Goal: Information Seeking & Learning: Learn about a topic

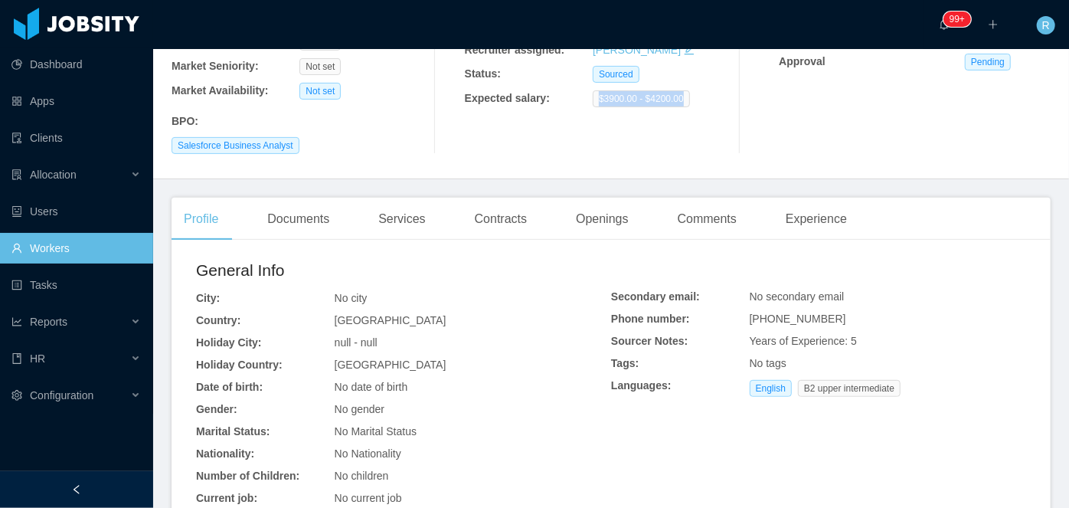
scroll to position [200, 0]
click at [609, 198] on div "Openings" at bounding box center [601, 219] width 77 height 43
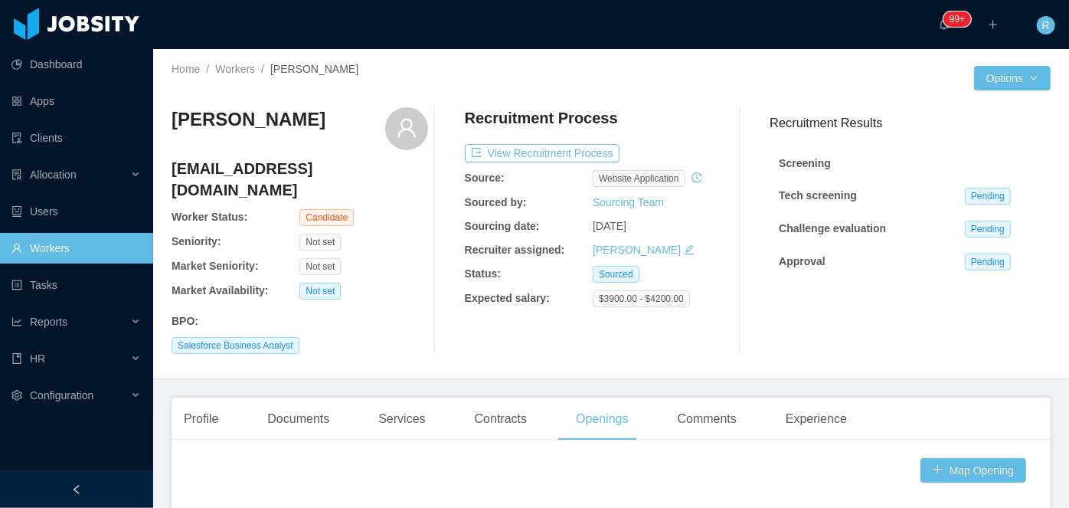
click at [63, 252] on link "Workers" at bounding box center [75, 248] width 129 height 31
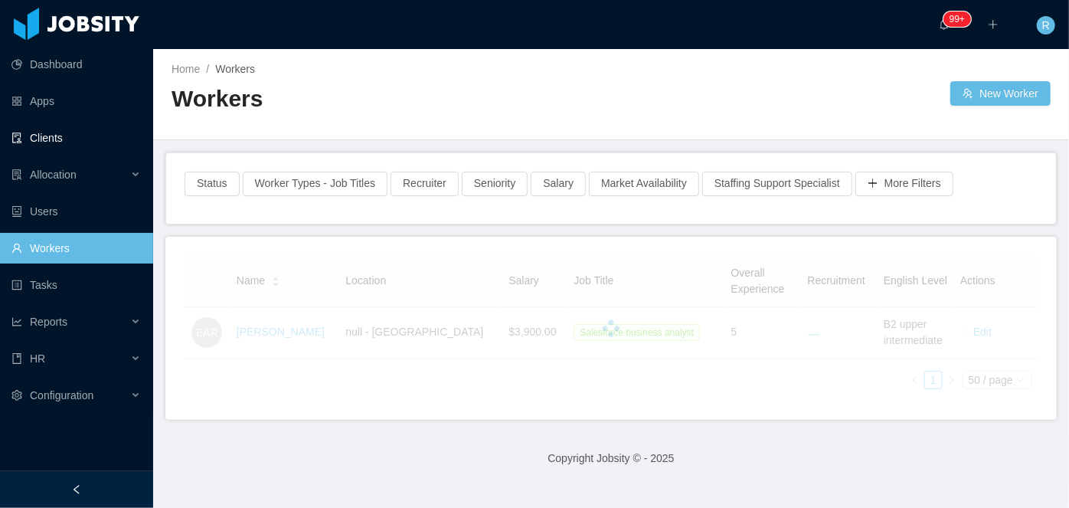
click at [57, 139] on link "Clients" at bounding box center [75, 137] width 129 height 31
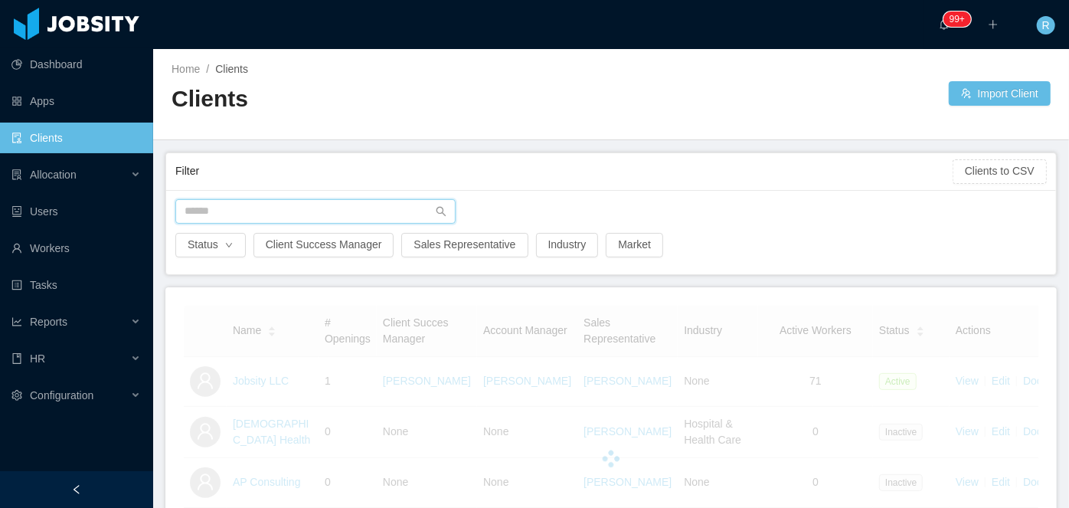
click at [247, 208] on input "text" at bounding box center [315, 211] width 280 height 24
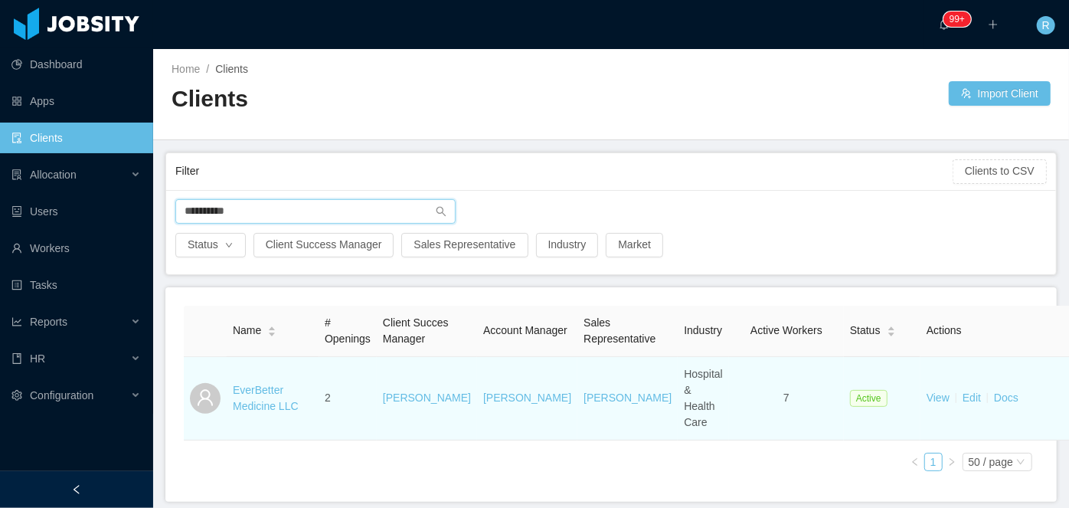
type input "**********"
click at [262, 397] on link "EverBetter Medicine LLC" at bounding box center [266, 398] width 66 height 28
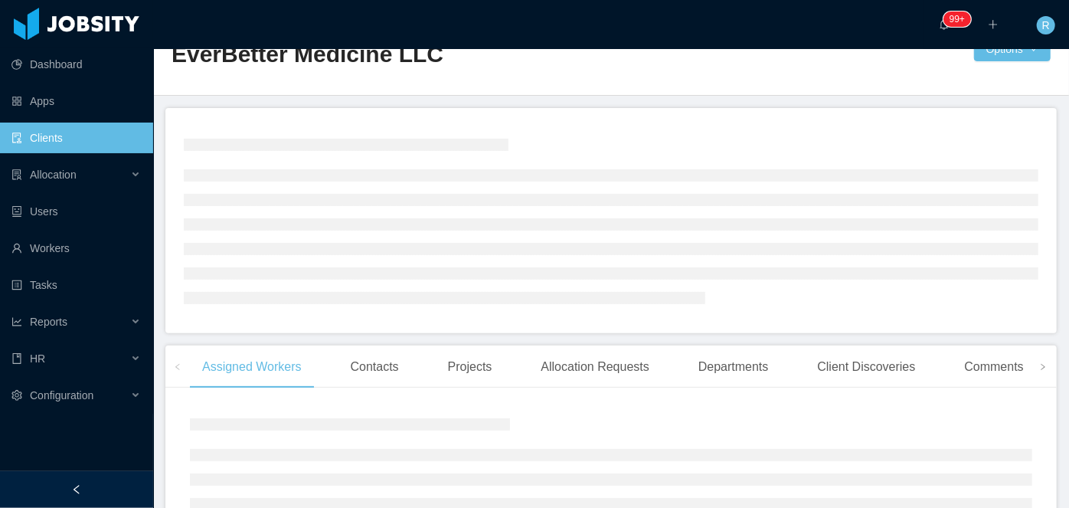
scroll to position [69, 0]
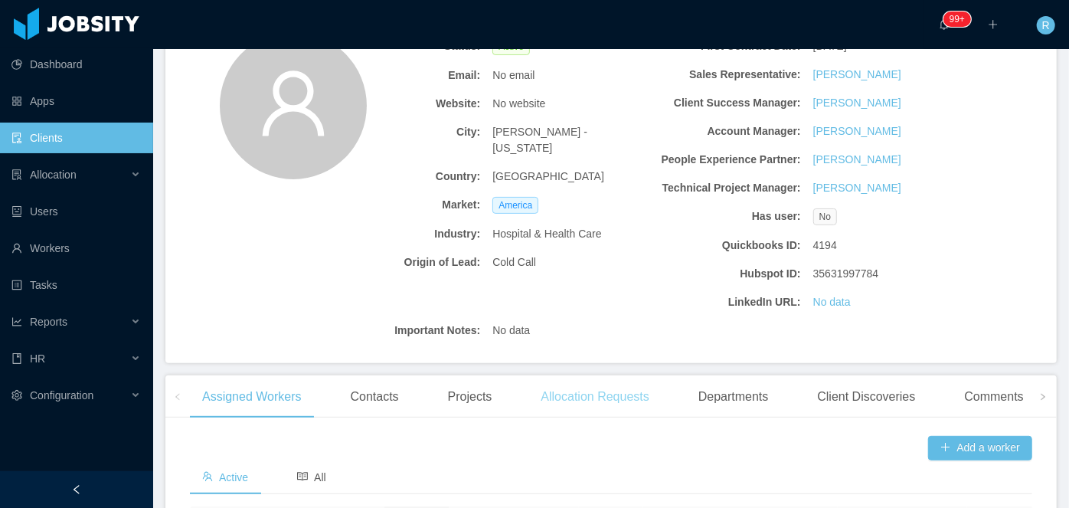
click at [591, 388] on div "Allocation Requests" at bounding box center [594, 396] width 132 height 43
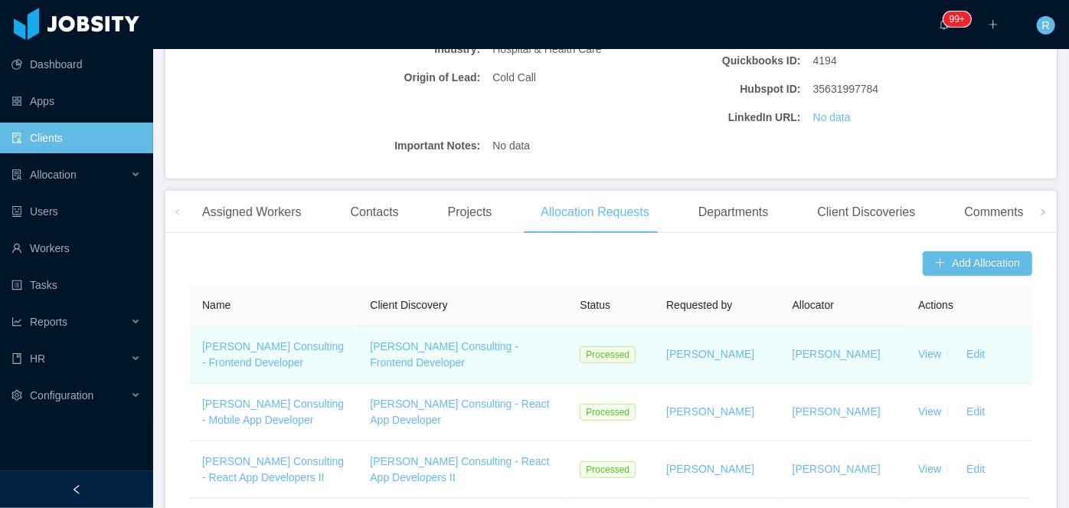
scroll to position [348, 0]
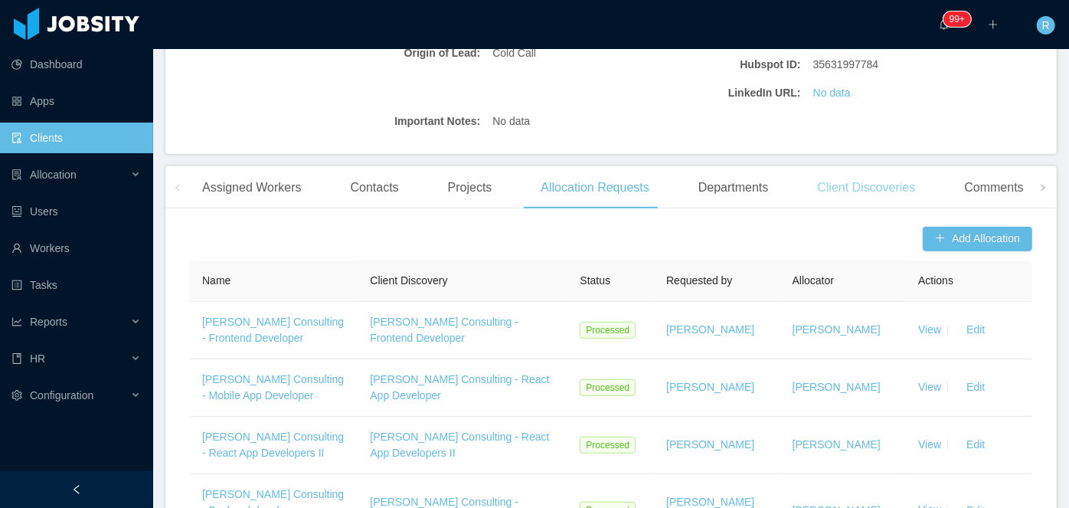
click at [849, 190] on div "Client Discoveries" at bounding box center [866, 187] width 122 height 43
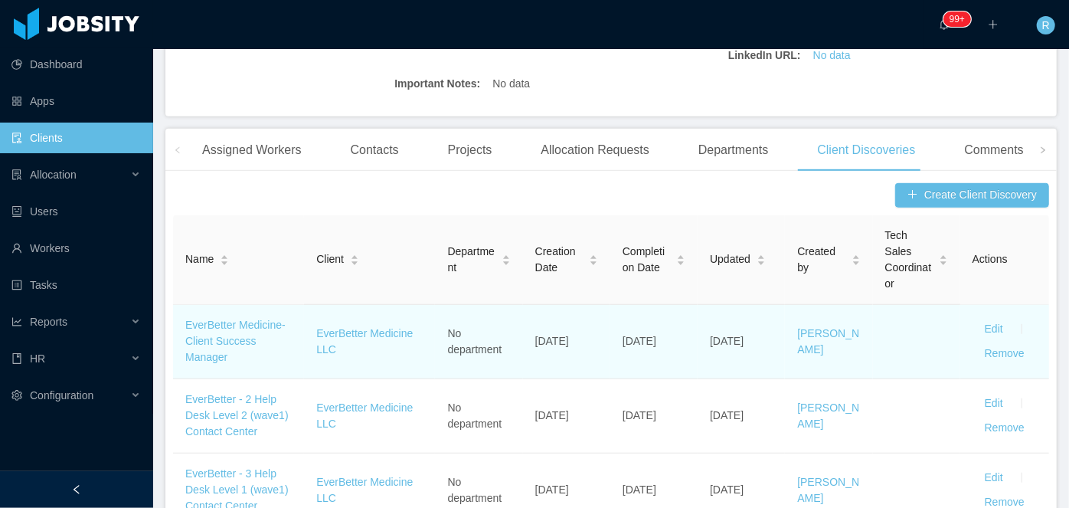
scroll to position [417, 0]
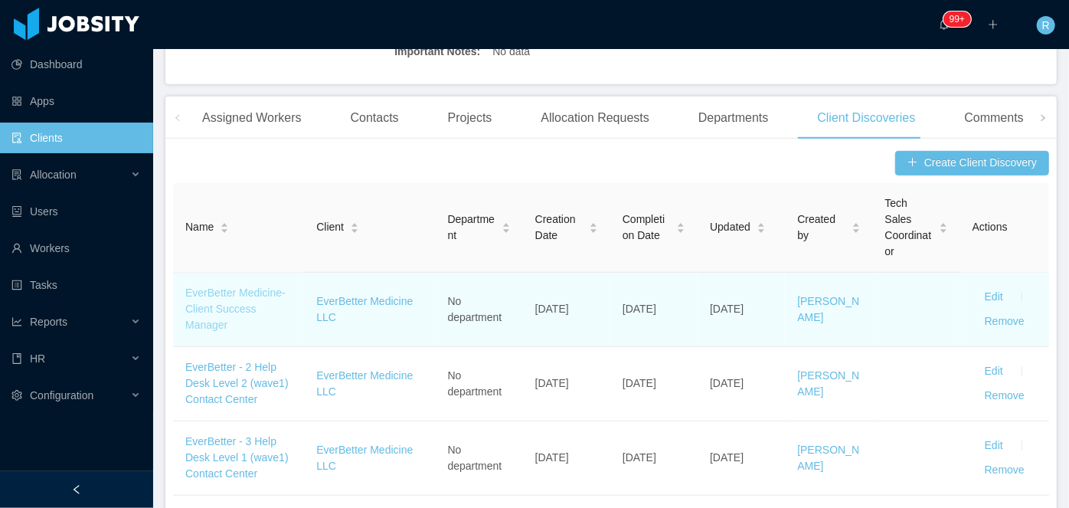
click at [234, 294] on link "EverBetter Medicine-Client Success Manager" at bounding box center [235, 308] width 100 height 44
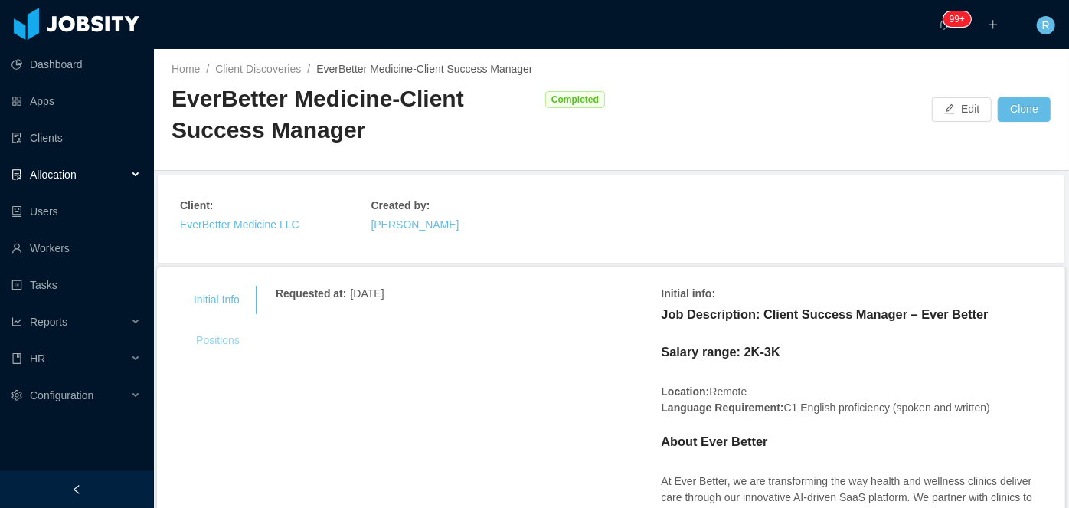
click at [227, 334] on div "Positions" at bounding box center [216, 340] width 83 height 28
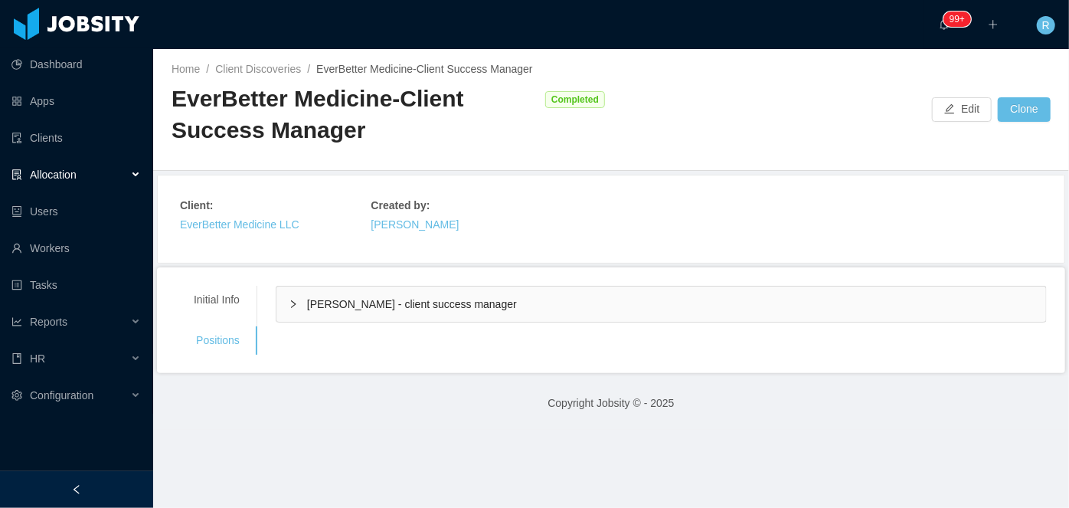
click at [373, 300] on span "Everbetter - client success manager" at bounding box center [412, 304] width 210 height 12
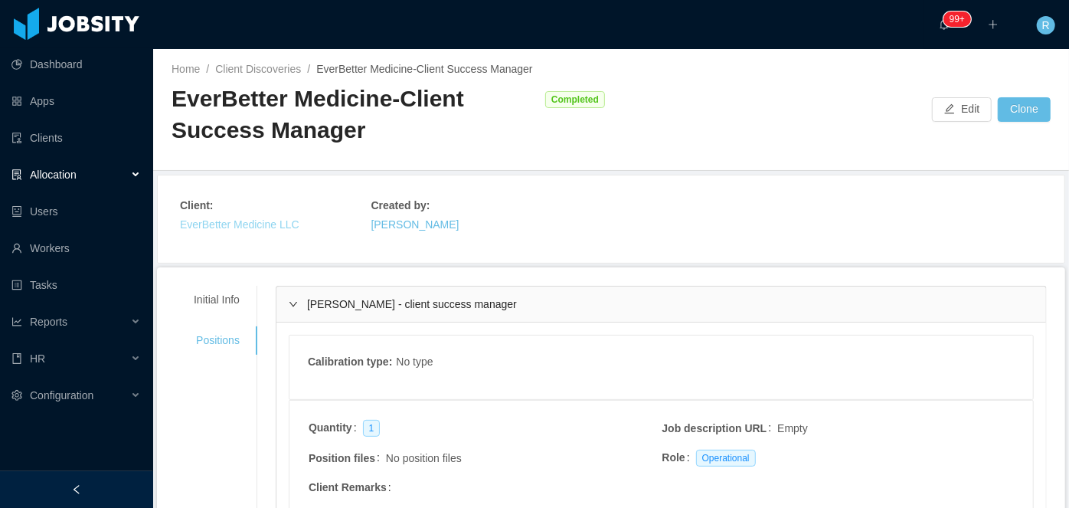
click at [267, 224] on link "EverBetter Medicine LLC" at bounding box center [239, 224] width 119 height 12
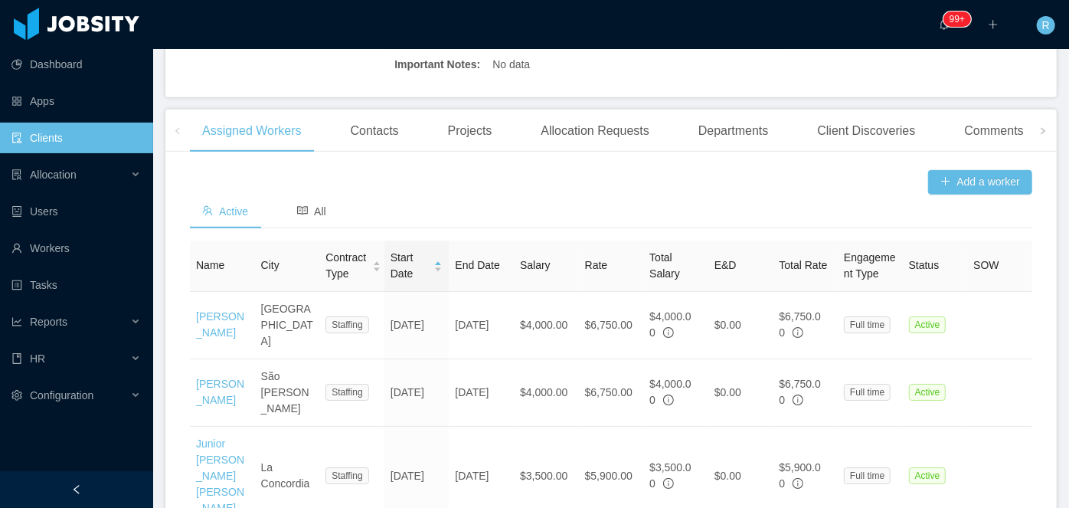
scroll to position [417, 0]
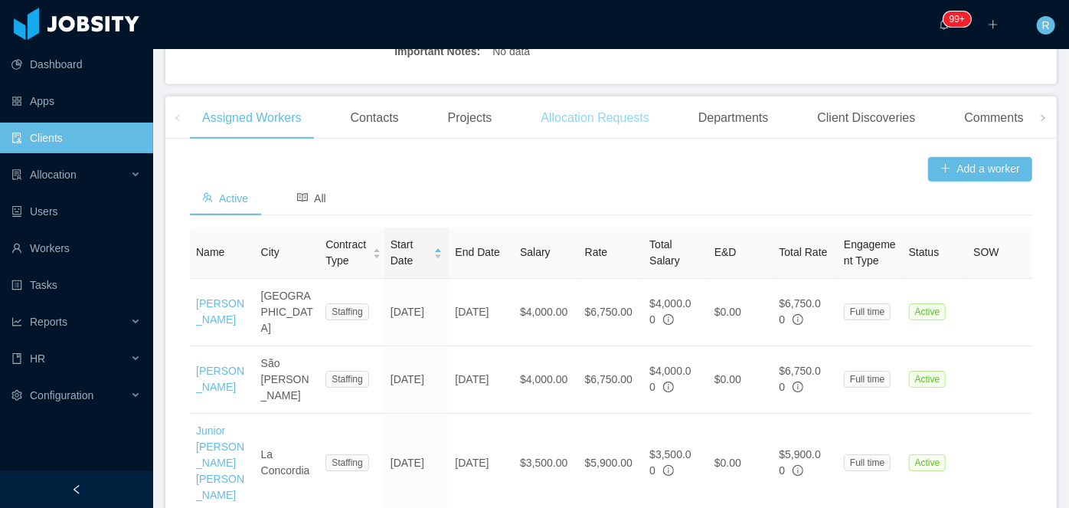
click at [583, 119] on div "Allocation Requests" at bounding box center [594, 117] width 132 height 43
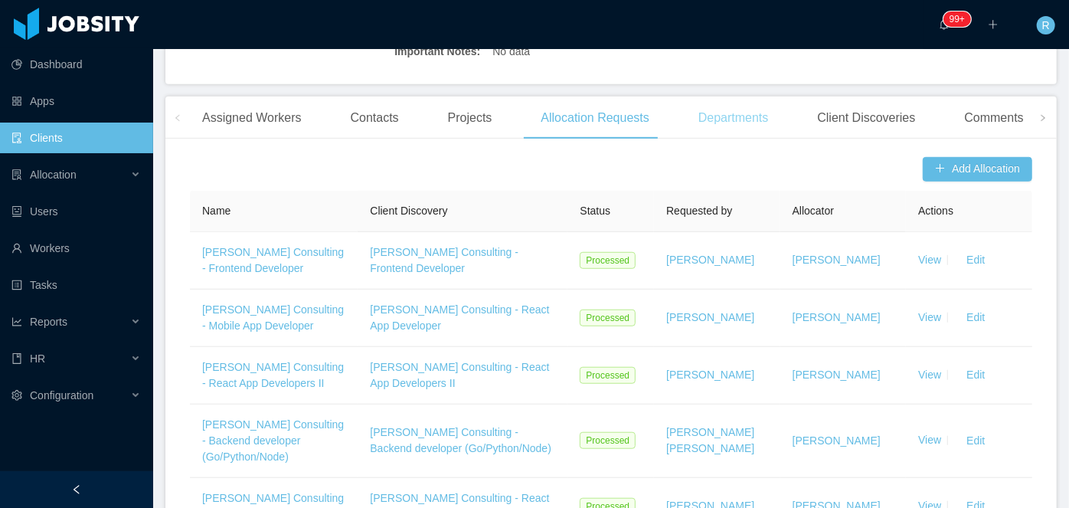
click at [756, 119] on div "Departments" at bounding box center [733, 117] width 95 height 43
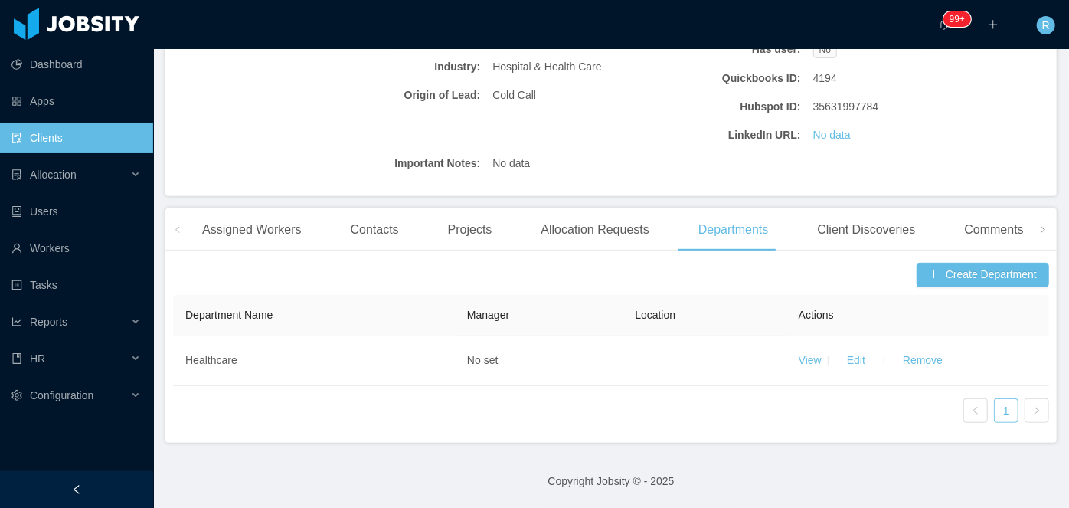
scroll to position [303, 0]
click at [861, 192] on div "Status: Active Email: No email Website: No website City: Redding - California C…" at bounding box center [610, 23] width 891 height 349
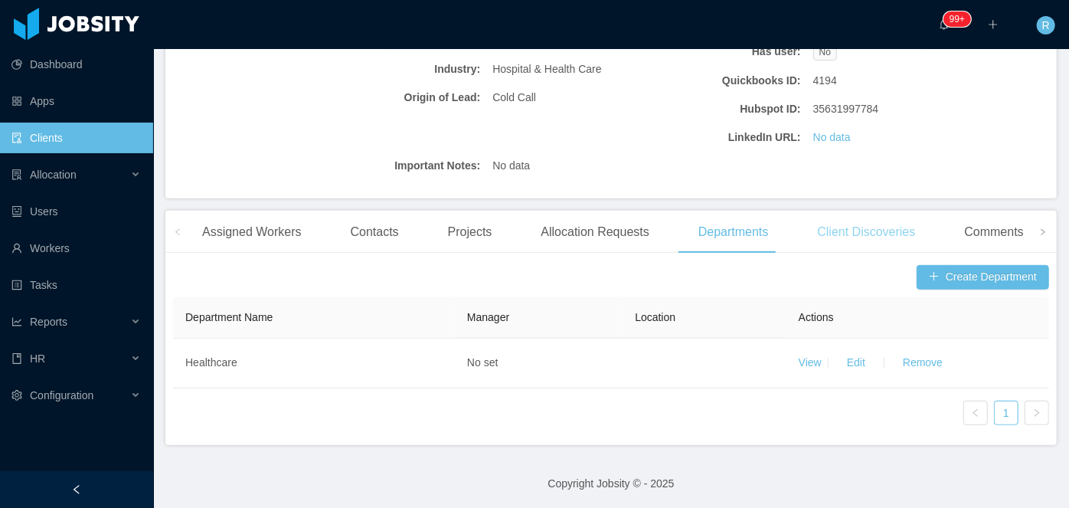
click at [858, 229] on div "Client Discoveries" at bounding box center [866, 232] width 122 height 43
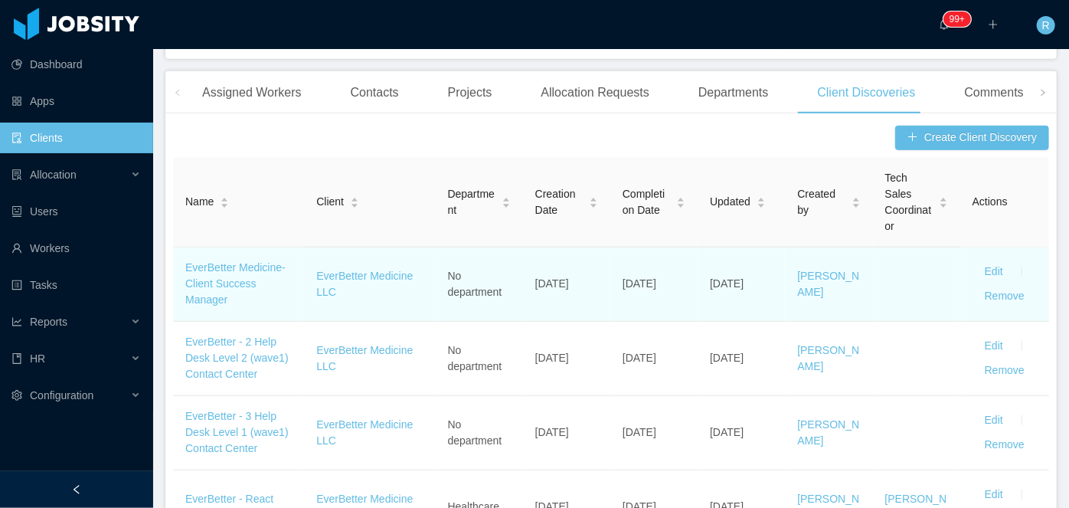
scroll to position [512, 0]
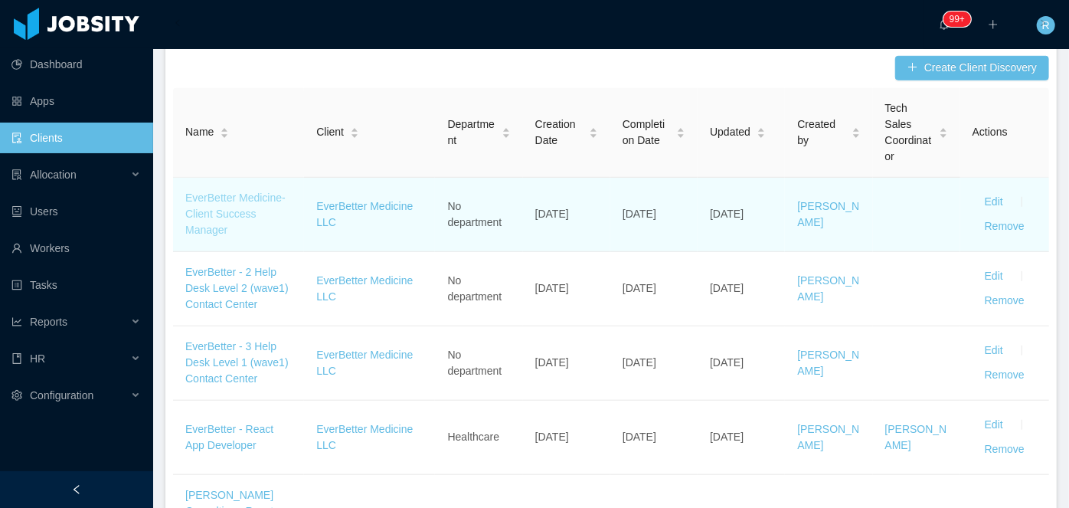
click at [214, 208] on link "EverBetter Medicine-Client Success Manager" at bounding box center [235, 213] width 100 height 44
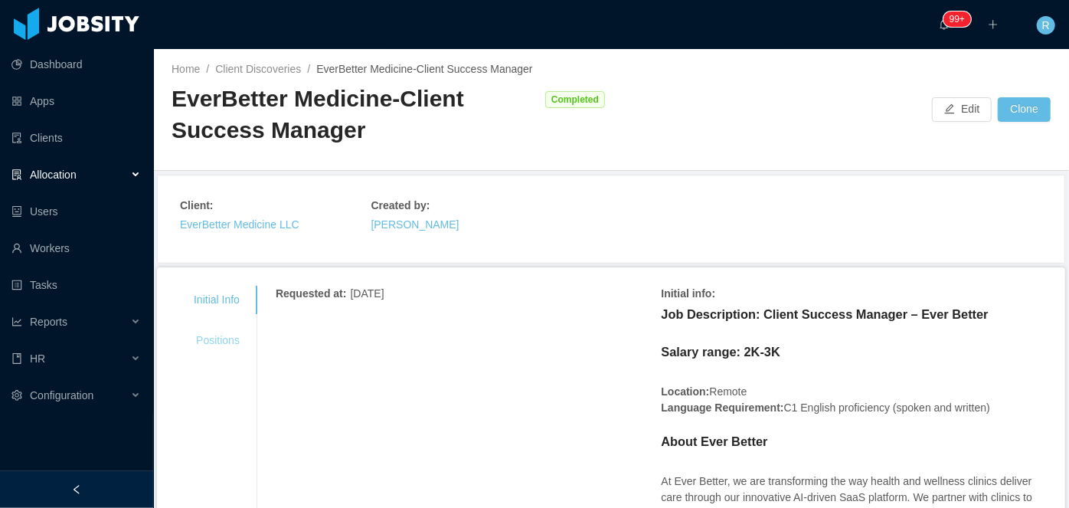
click at [224, 332] on div "Positions" at bounding box center [216, 340] width 83 height 28
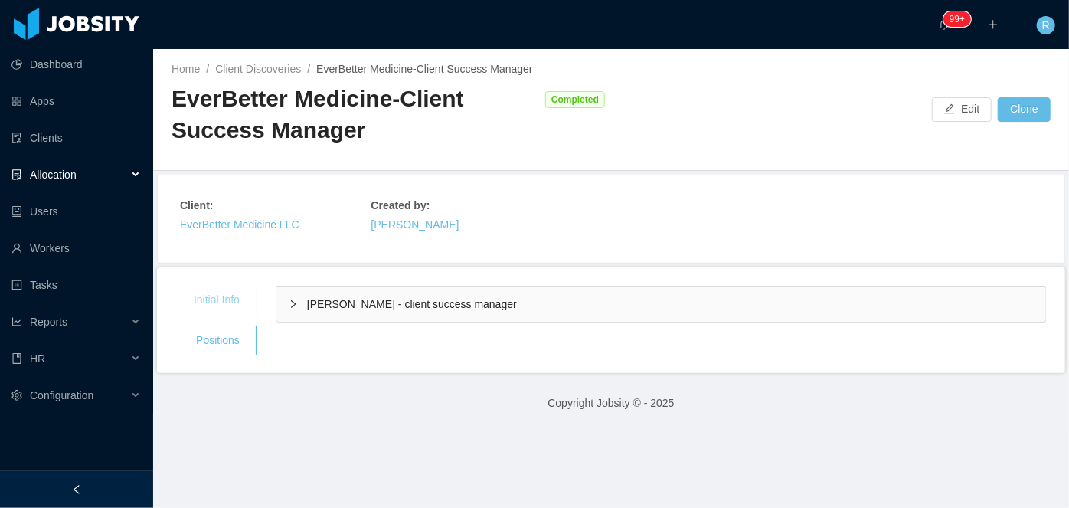
click at [220, 299] on div "Initial Info" at bounding box center [216, 300] width 83 height 28
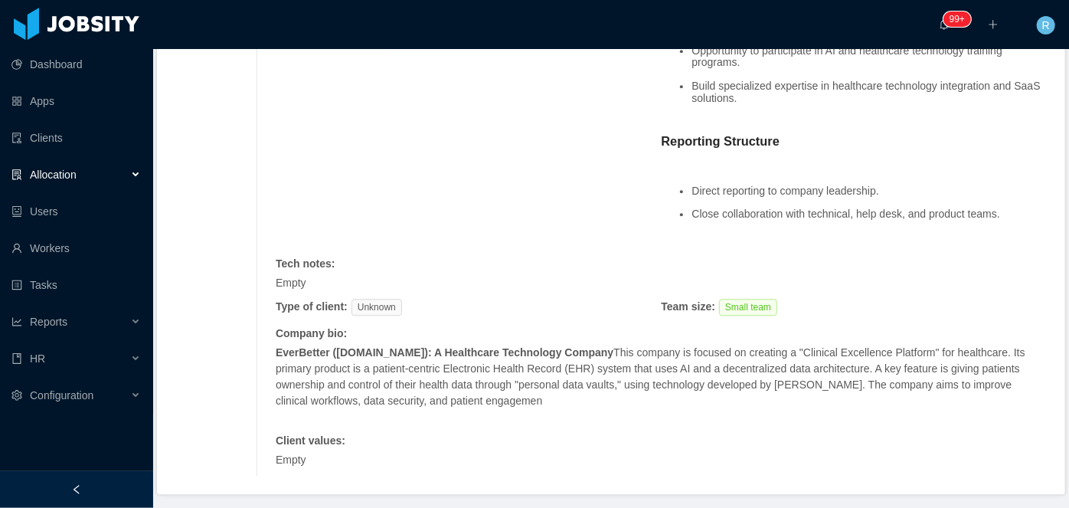
scroll to position [1948, 0]
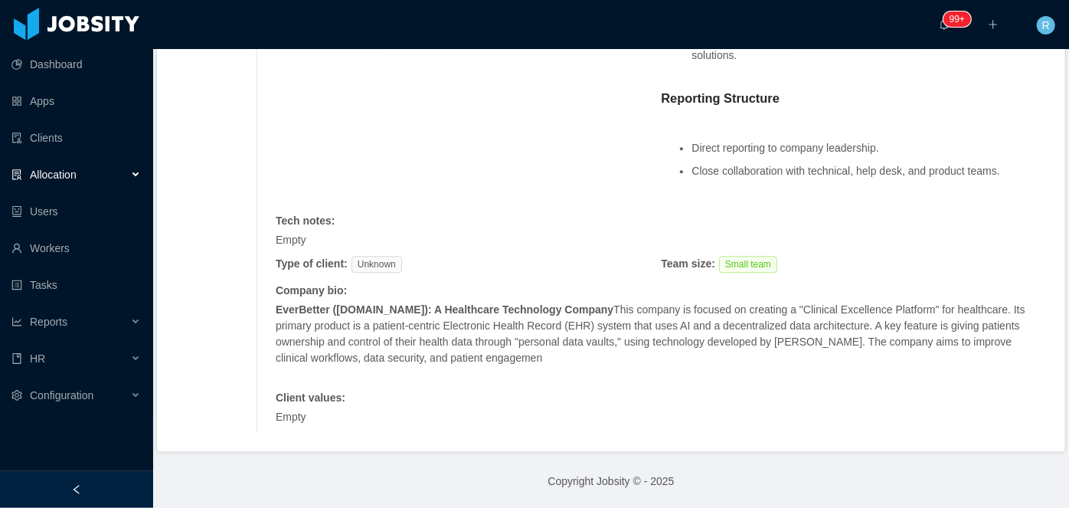
click at [73, 172] on span "Allocation" at bounding box center [53, 174] width 47 height 12
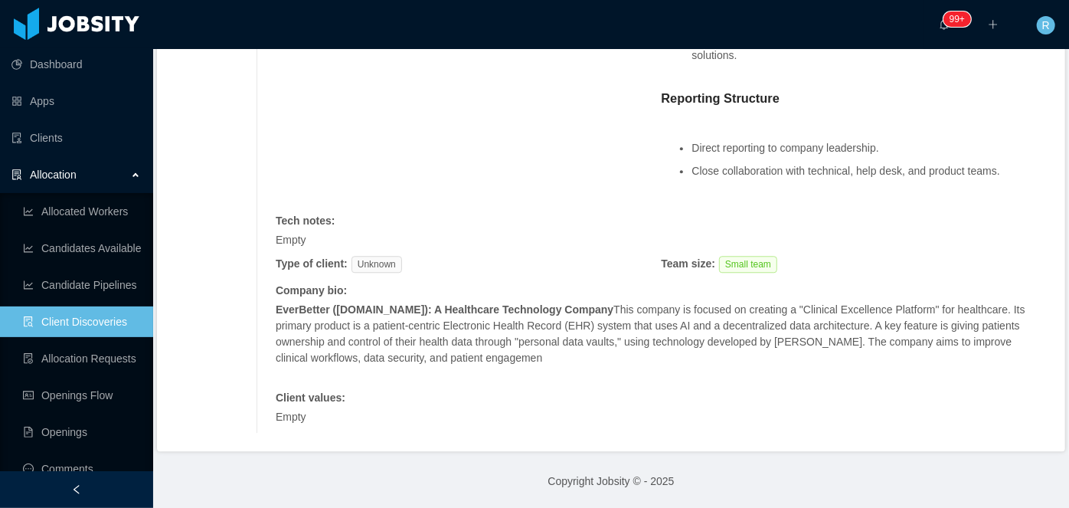
click at [71, 171] on span "Allocation" at bounding box center [53, 174] width 47 height 12
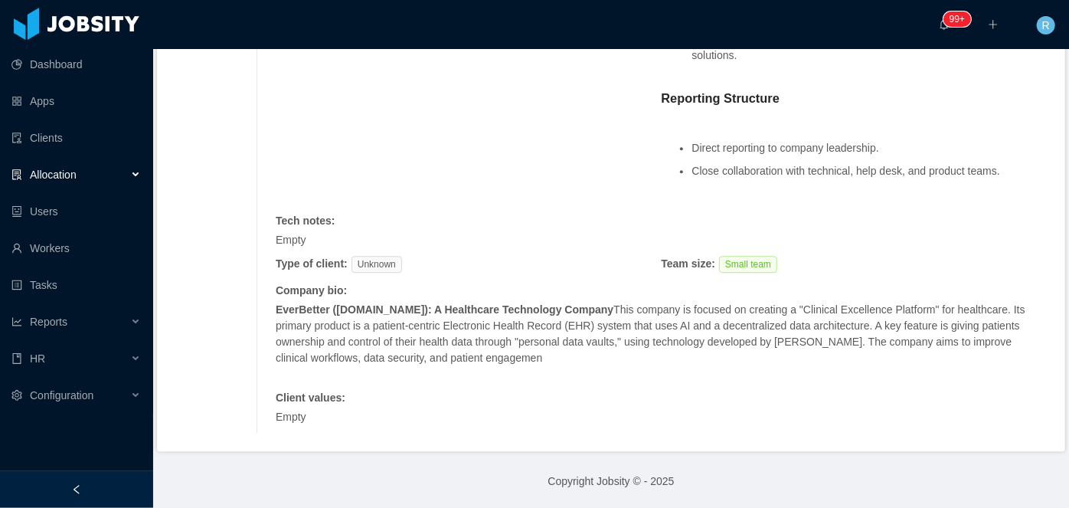
click at [62, 174] on span "Allocation" at bounding box center [53, 174] width 47 height 12
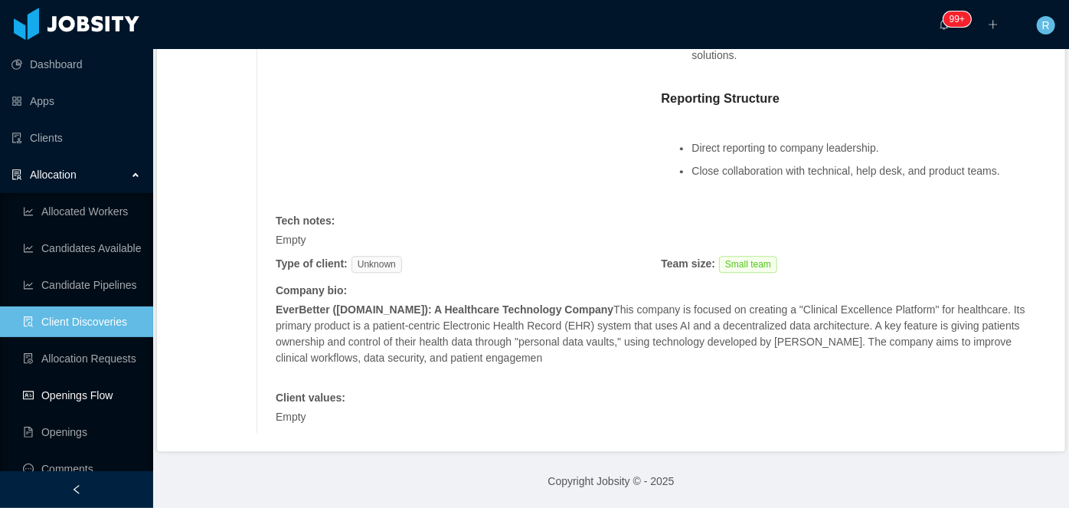
scroll to position [69, 0]
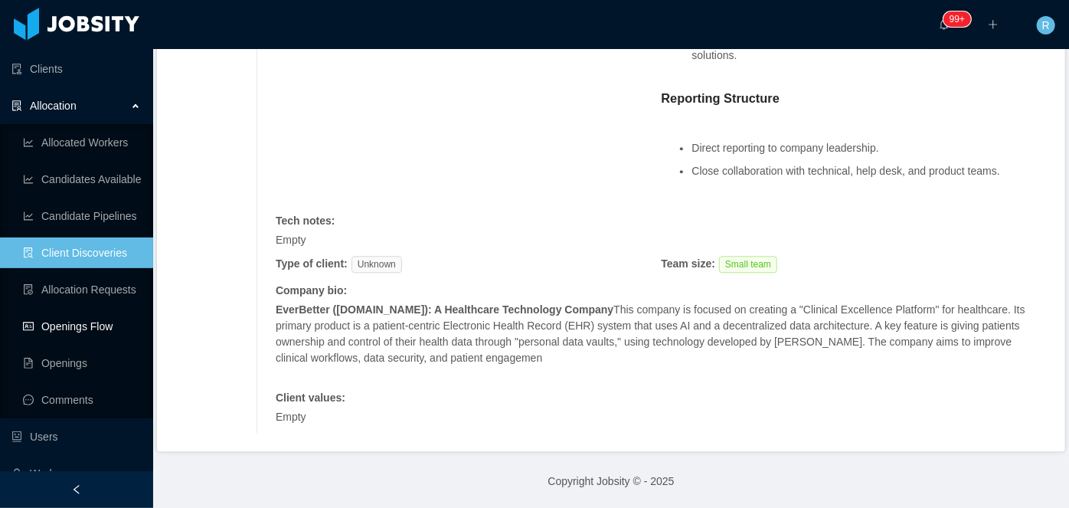
click at [80, 330] on link "Openings Flow" at bounding box center [82, 326] width 118 height 31
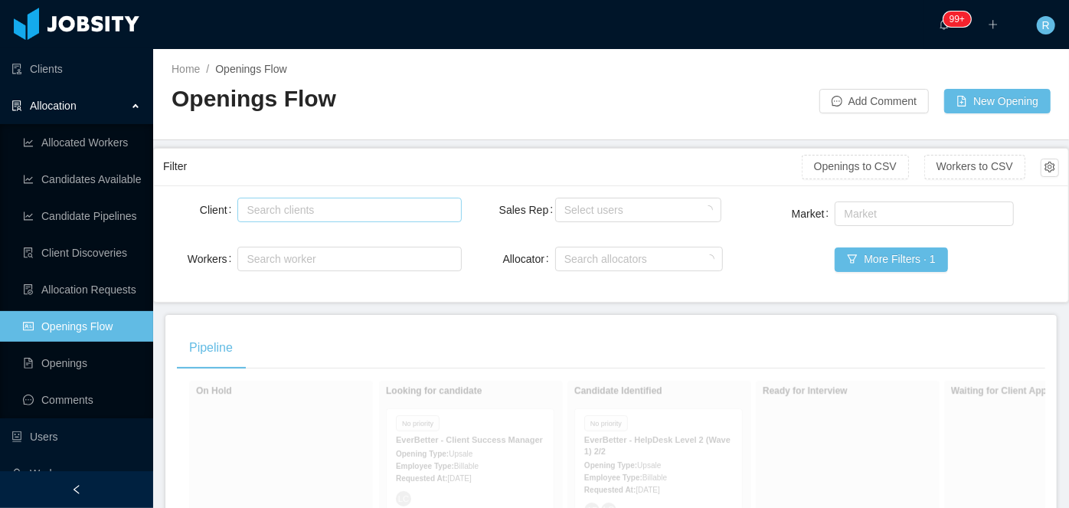
click at [352, 207] on div "Search clients" at bounding box center [346, 209] width 198 height 15
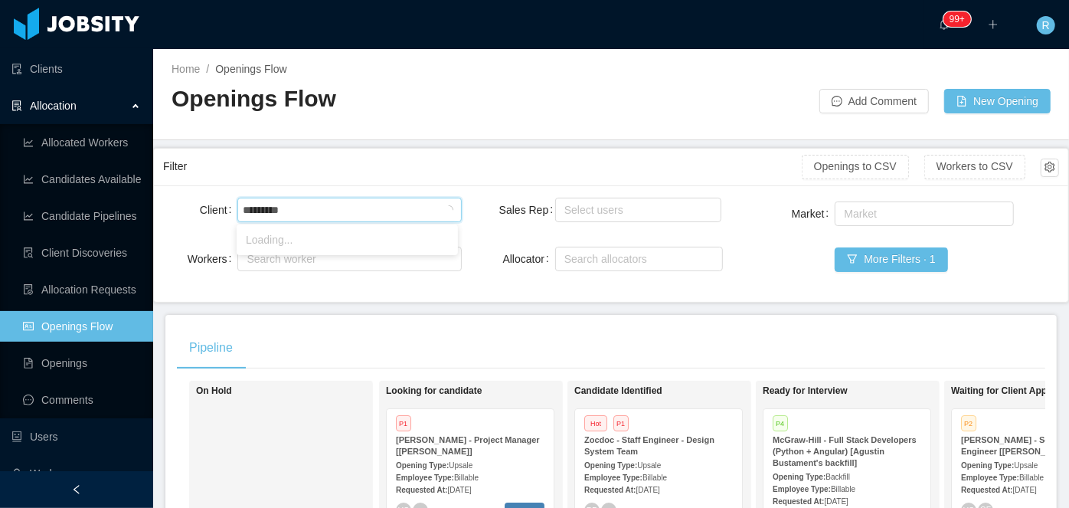
type input "**********"
click at [337, 236] on li "EverBetter Medicine LLC" at bounding box center [347, 239] width 221 height 24
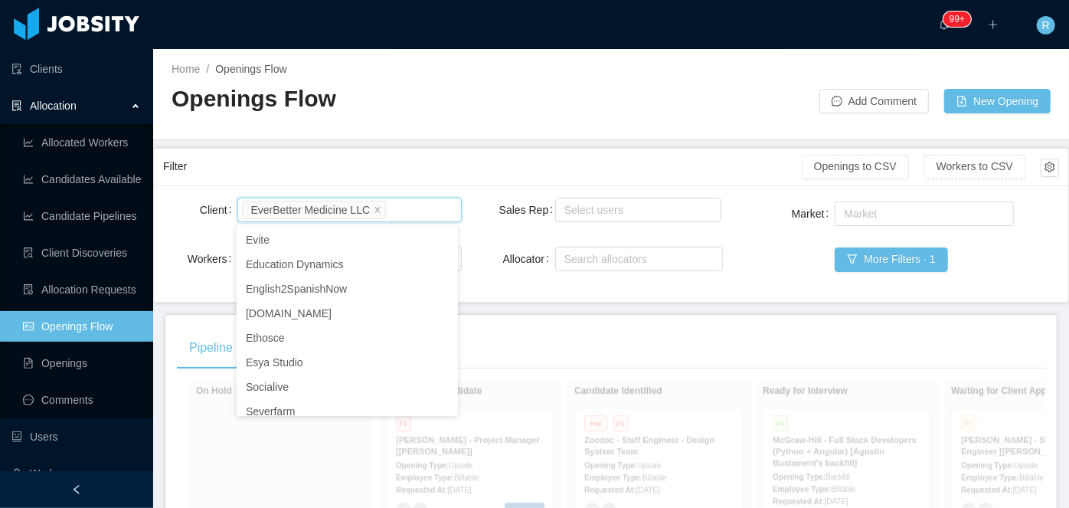
scroll to position [106, 0]
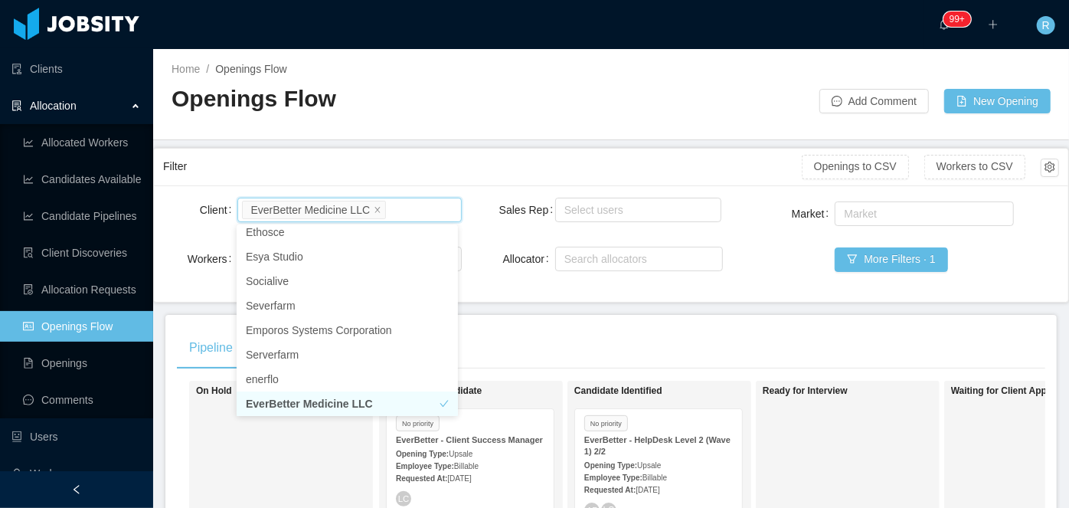
click at [521, 159] on div "Filter" at bounding box center [482, 166] width 639 height 28
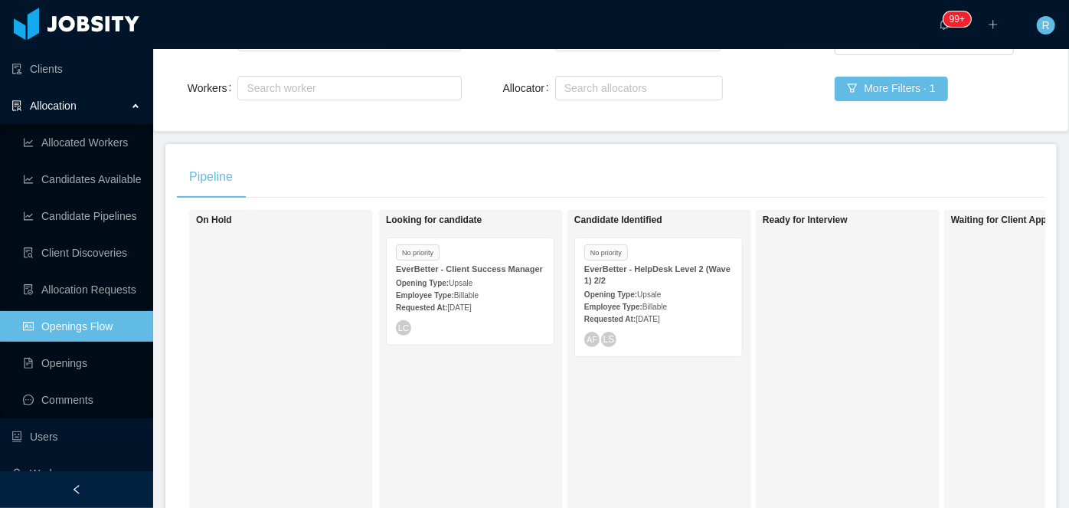
scroll to position [208, 0]
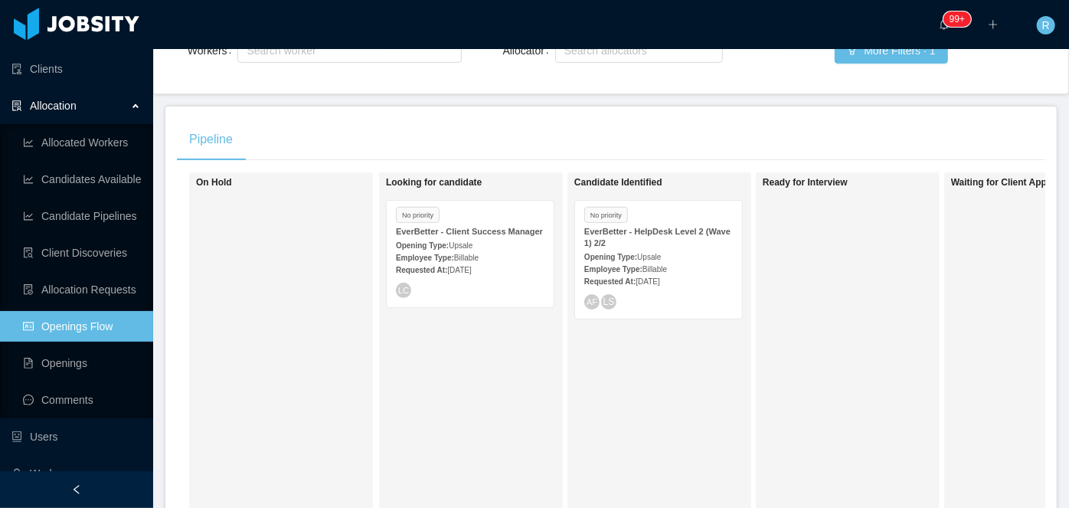
click at [488, 239] on div "Opening Type: Upsale" at bounding box center [470, 245] width 149 height 16
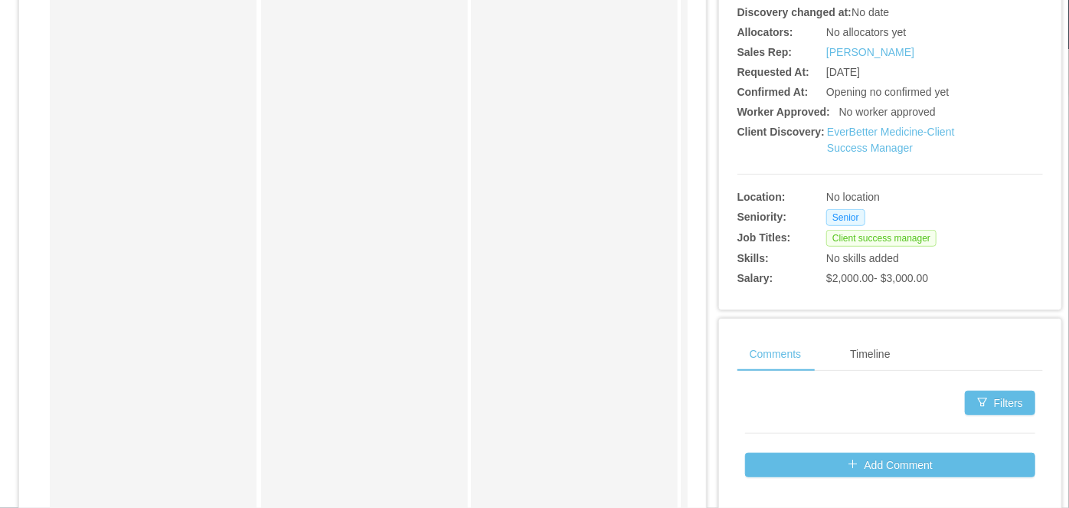
scroll to position [417, 0]
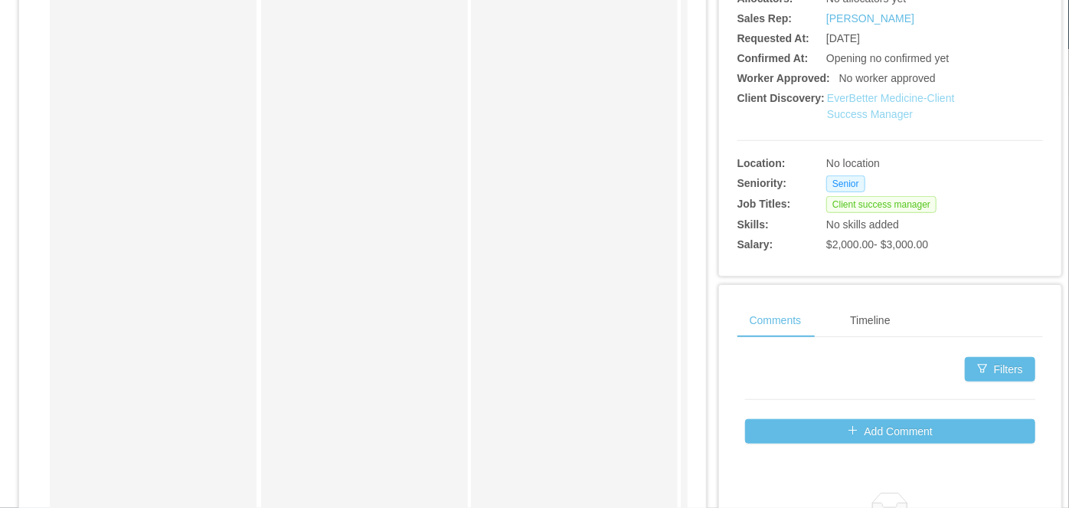
click at [860, 100] on link "EverBetter Medicine-Client Success Manager" at bounding box center [891, 106] width 128 height 28
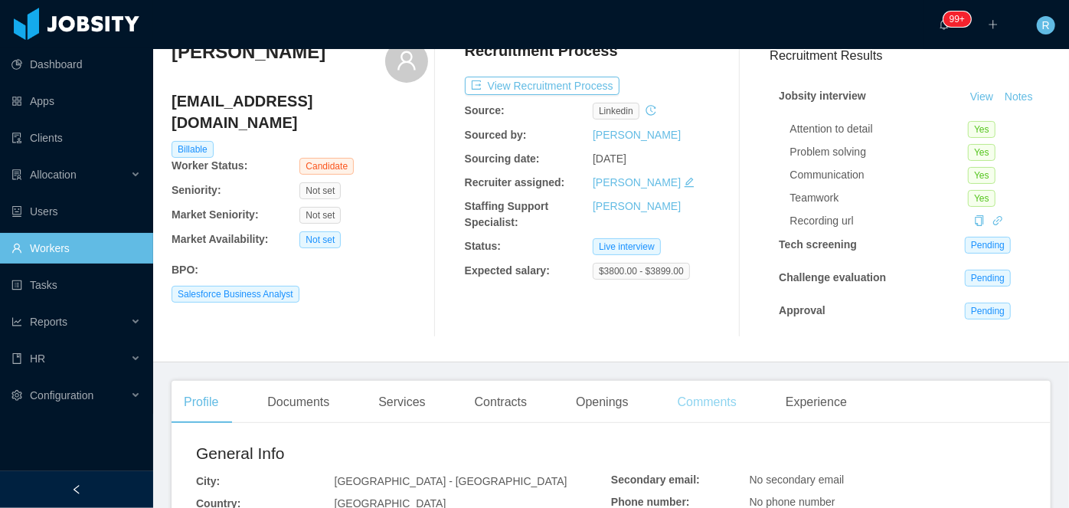
scroll to position [139, 0]
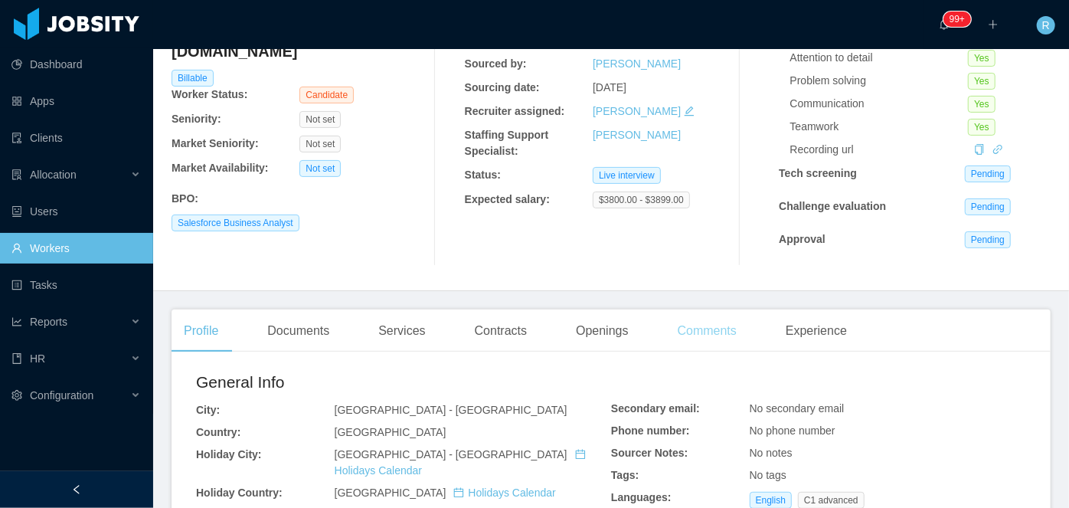
click at [710, 328] on div "Comments" at bounding box center [706, 330] width 83 height 43
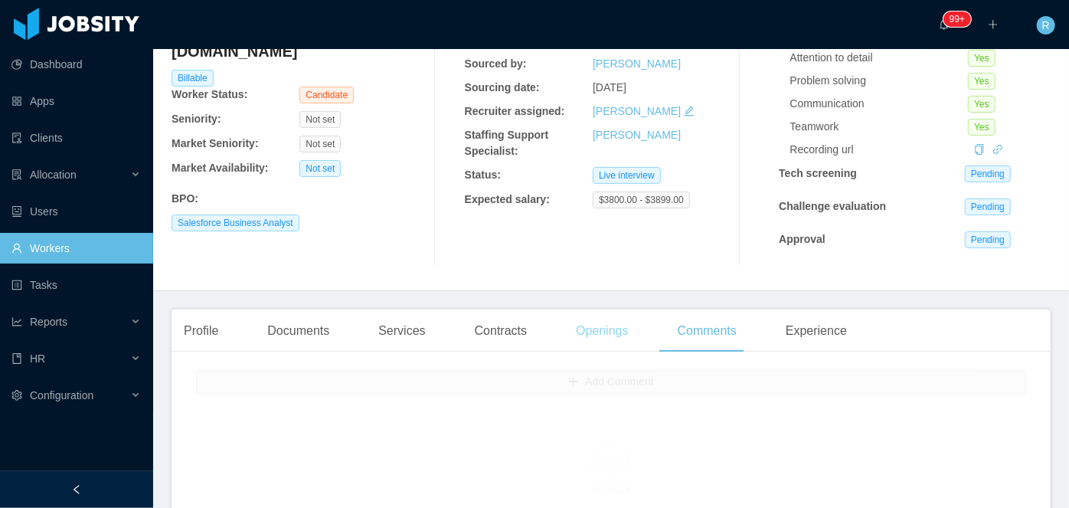
click at [596, 328] on div "Openings" at bounding box center [601, 330] width 77 height 43
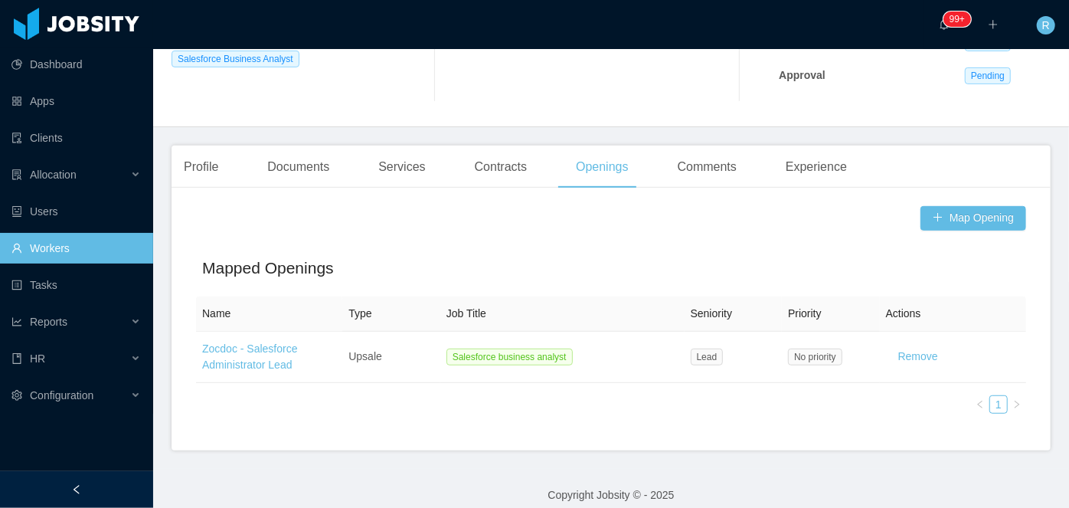
scroll to position [317, 0]
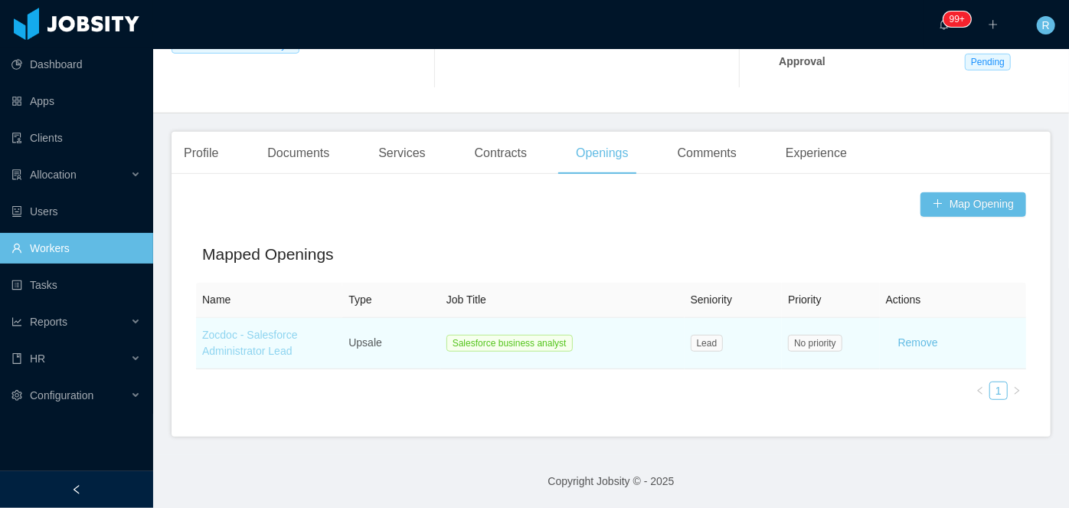
click at [230, 341] on link "Zocdoc - Salesforce Administrator Lead" at bounding box center [250, 342] width 96 height 28
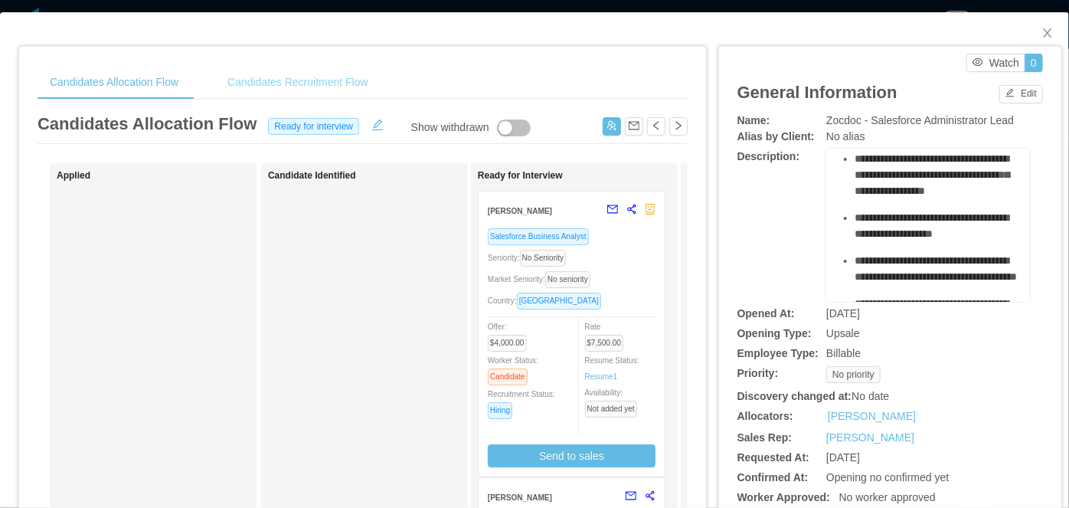
click at [343, 80] on div "Candidates Recruitment Flow" at bounding box center [297, 82] width 165 height 34
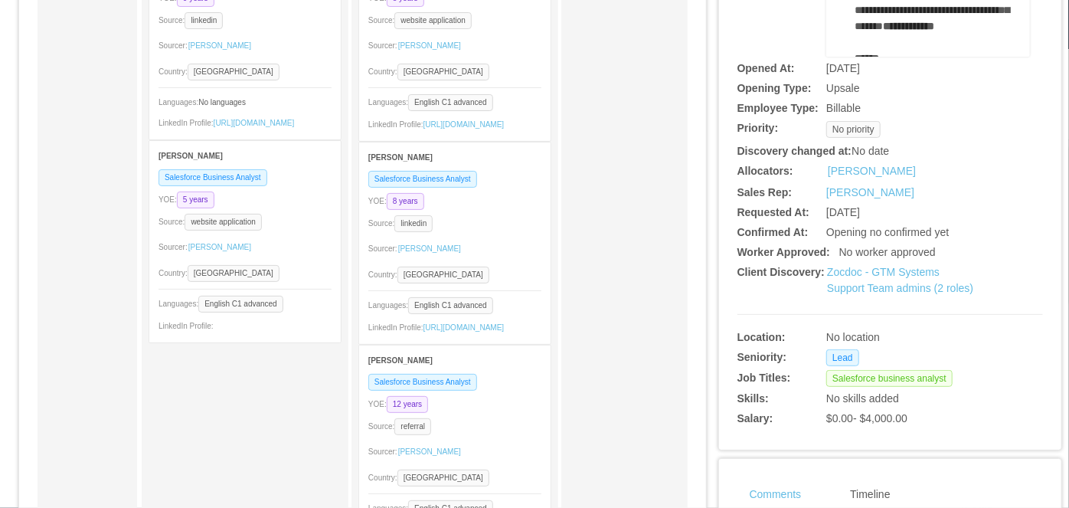
scroll to position [278, 0]
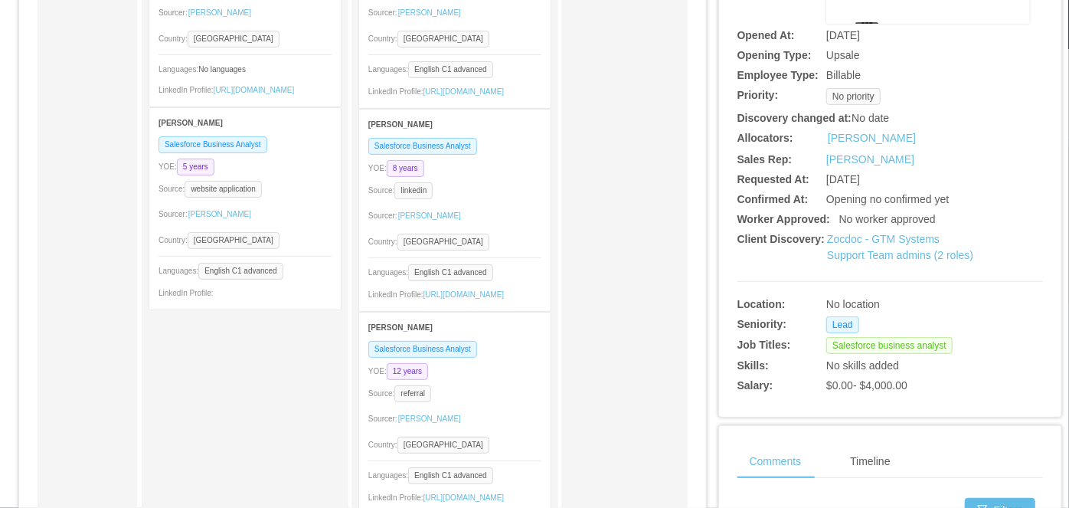
click at [887, 246] on div "Zocdoc - GTM Systems Support Team admins (2 roles)" at bounding box center [903, 247] width 153 height 32
click at [888, 239] on link "Zocdoc - GTM Systems Support Team admins (2 roles)" at bounding box center [900, 247] width 146 height 28
